Goal: Task Accomplishment & Management: Manage account settings

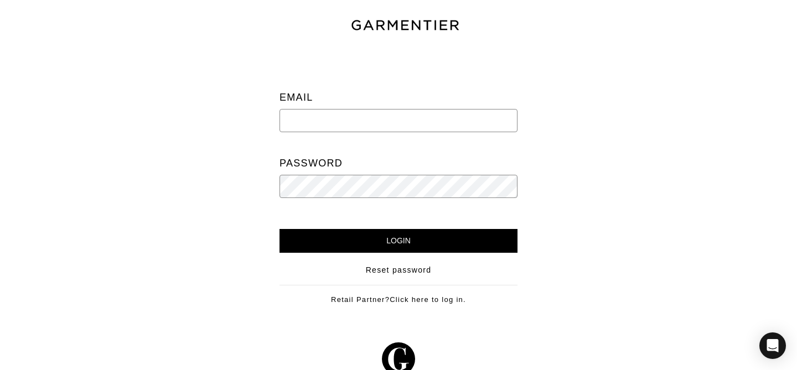
click at [328, 116] on input "email" at bounding box center [399, 120] width 238 height 23
drag, startPoint x: 326, startPoint y: 121, endPoint x: 340, endPoint y: 123, distance: 14.1
click at [340, 123] on input "[PERSON_NAME][EMAIL_ADDRESS][DOMAIN_NAME]" at bounding box center [399, 120] width 238 height 23
type input "[PERSON_NAME][EMAIL_ADDRESS][DOMAIN_NAME]"
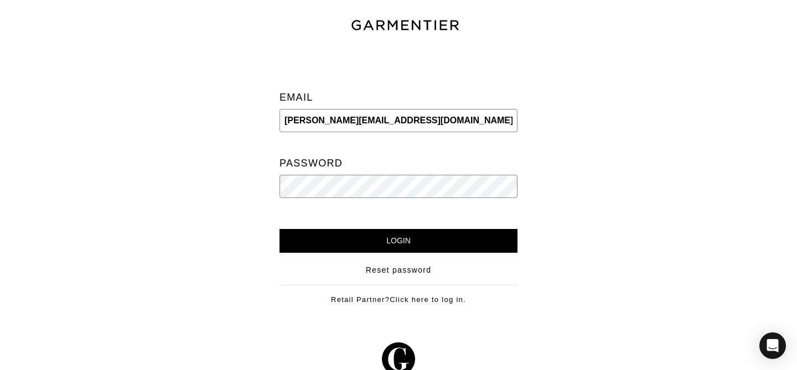
click at [280, 229] on input "Login" at bounding box center [399, 241] width 238 height 24
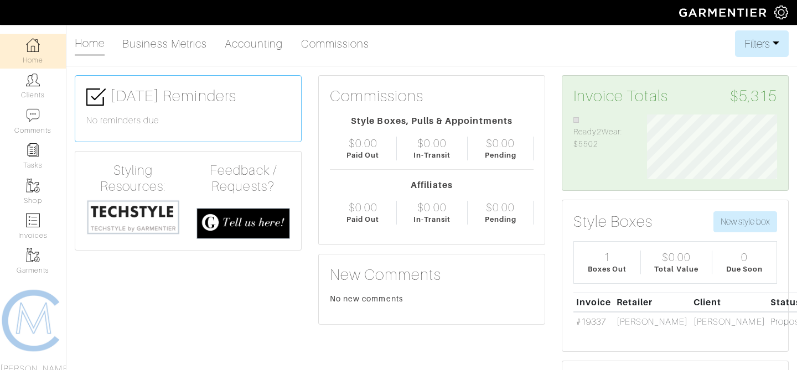
click at [781, 12] on img at bounding box center [782, 13] width 14 height 14
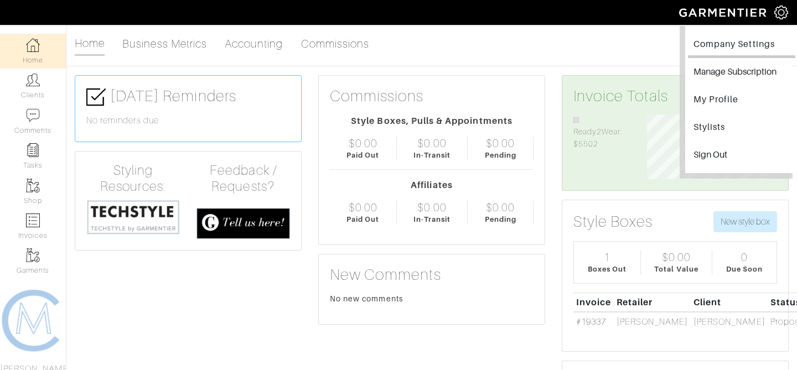
click at [730, 48] on link "Company Settings" at bounding box center [741, 45] width 107 height 25
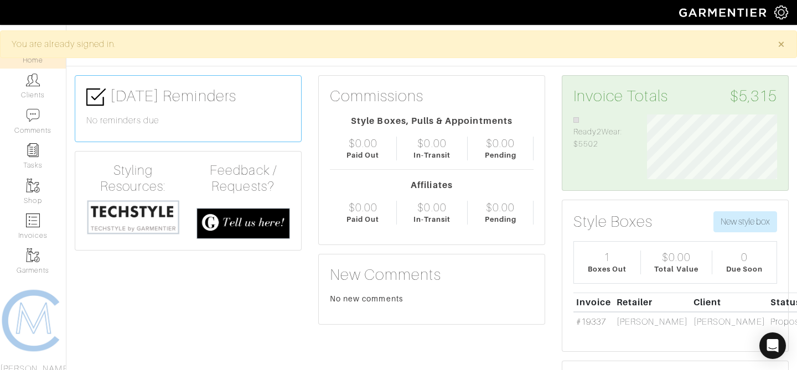
scroll to position [65, 147]
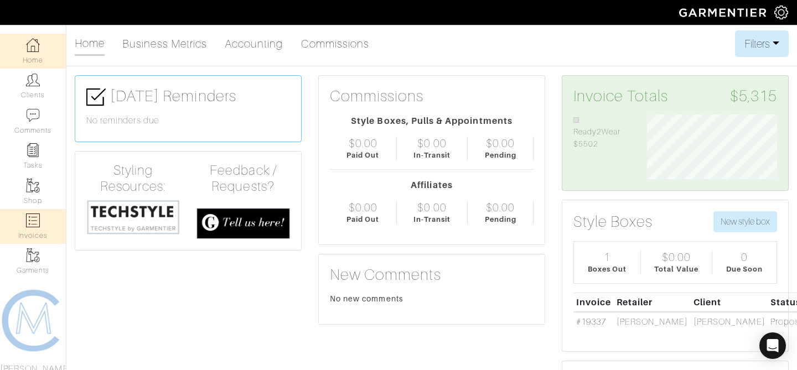
click at [32, 217] on img at bounding box center [33, 221] width 14 height 14
select select
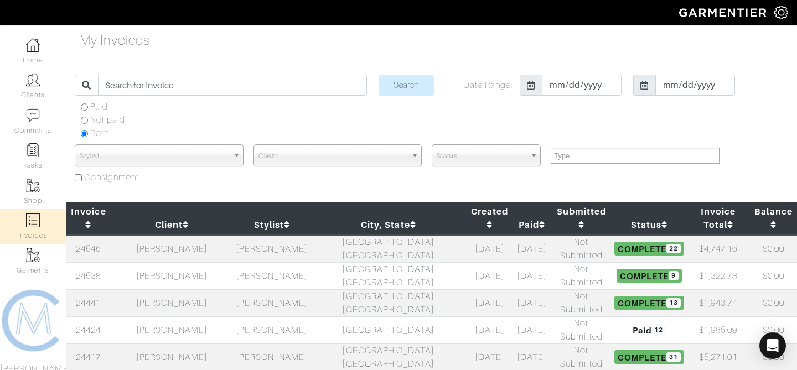
scroll to position [14, 0]
